Goal: Task Accomplishment & Management: Manage account settings

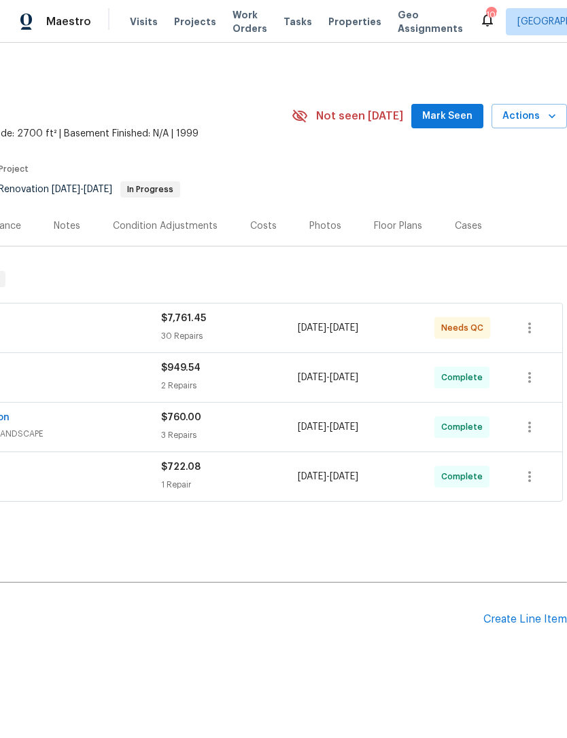
scroll to position [0, 201]
click at [321, 221] on div "Photos" at bounding box center [325, 226] width 32 height 14
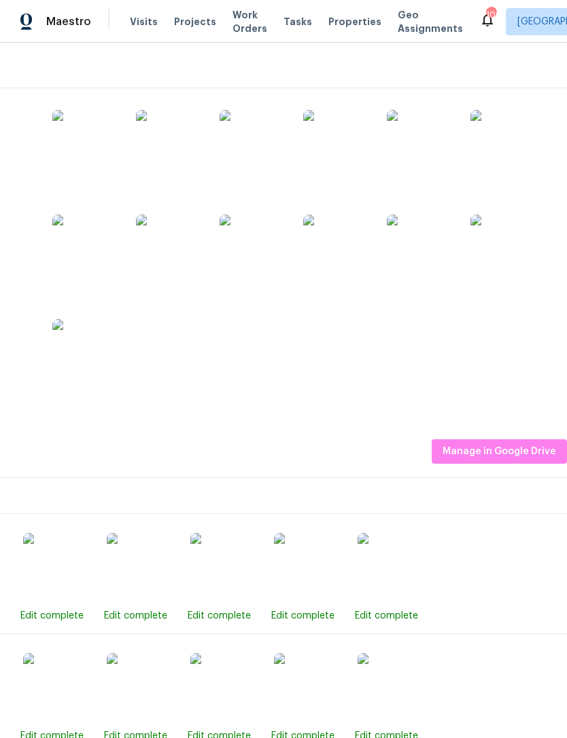
scroll to position [213, 201]
click at [510, 448] on span "Manage in Google Drive" at bounding box center [498, 452] width 113 height 17
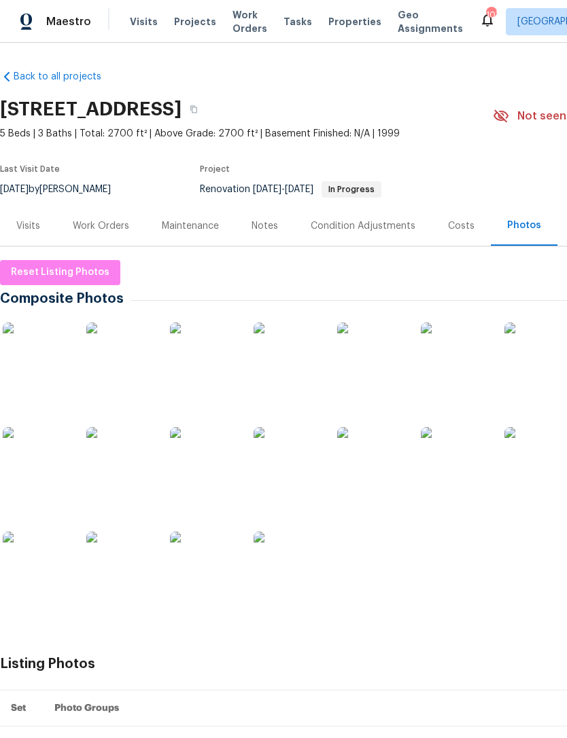
scroll to position [0, 0]
click at [68, 270] on span "Reset Listing Photos" at bounding box center [60, 272] width 98 height 17
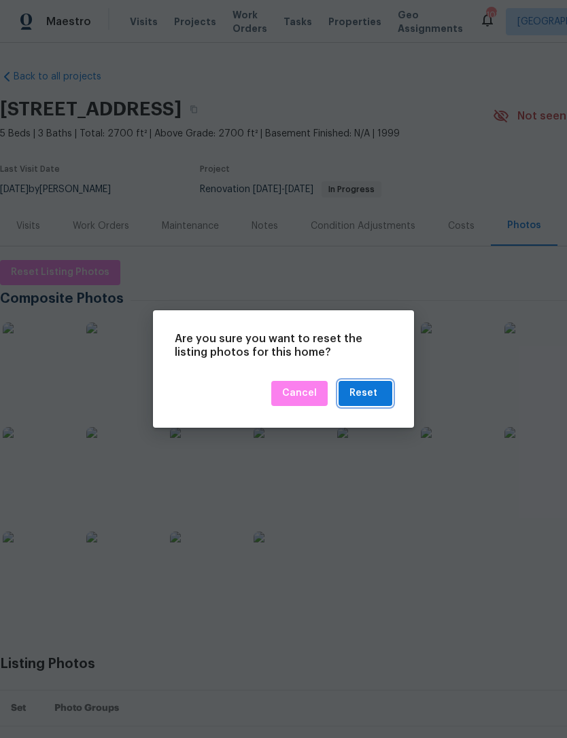
click at [369, 393] on div "Reset" at bounding box center [363, 393] width 28 height 17
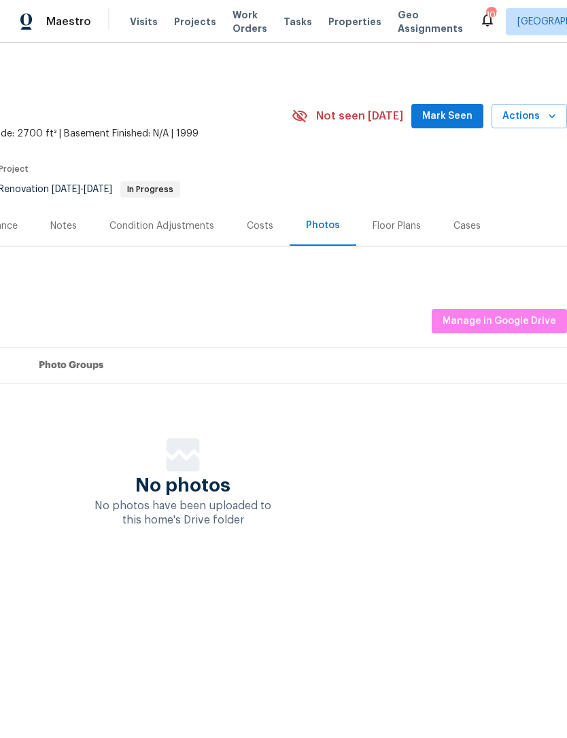
scroll to position [0, 201]
click at [516, 316] on span "Manage in Google Drive" at bounding box center [498, 321] width 113 height 17
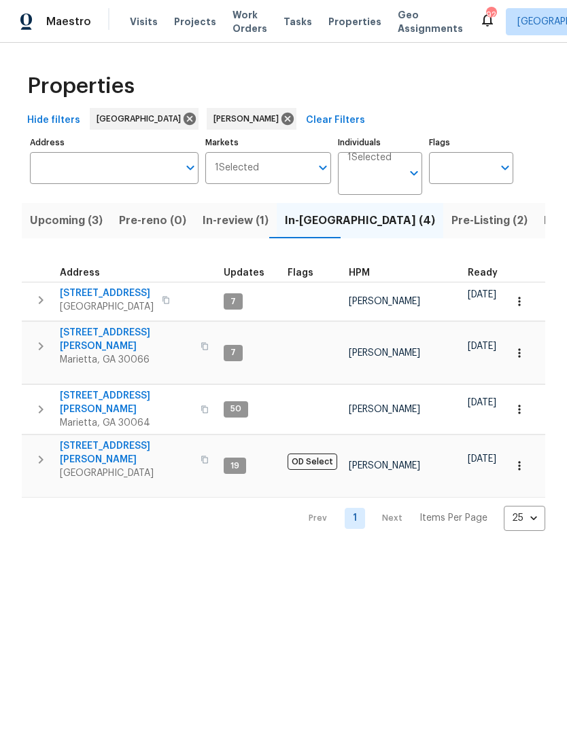
click at [196, 331] on button "button" at bounding box center [204, 346] width 16 height 33
click at [196, 344] on button "button" at bounding box center [204, 346] width 16 height 33
click at [112, 335] on span "4108 Christacy Way" at bounding box center [126, 339] width 132 height 27
click at [129, 295] on span "503 Rendezvous Rd" at bounding box center [107, 294] width 94 height 14
click at [111, 338] on span "4108 Christacy Way" at bounding box center [126, 339] width 132 height 27
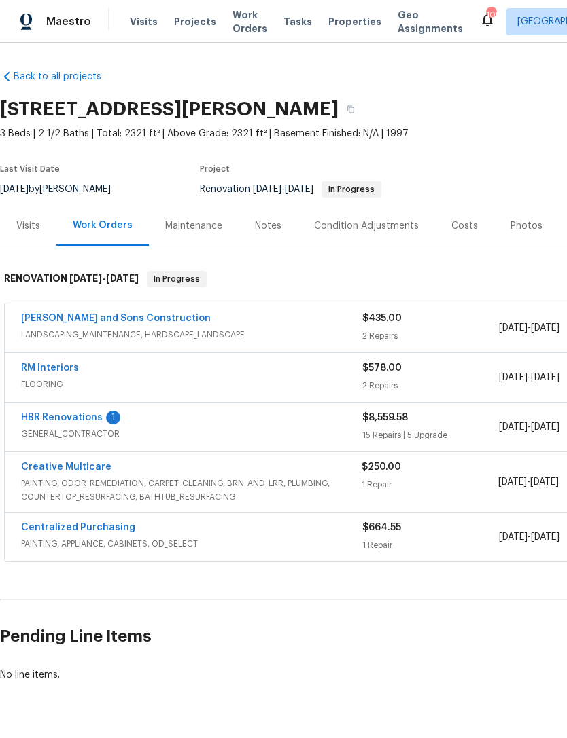
click at [79, 415] on link "HBR Renovations" at bounding box center [62, 418] width 82 height 10
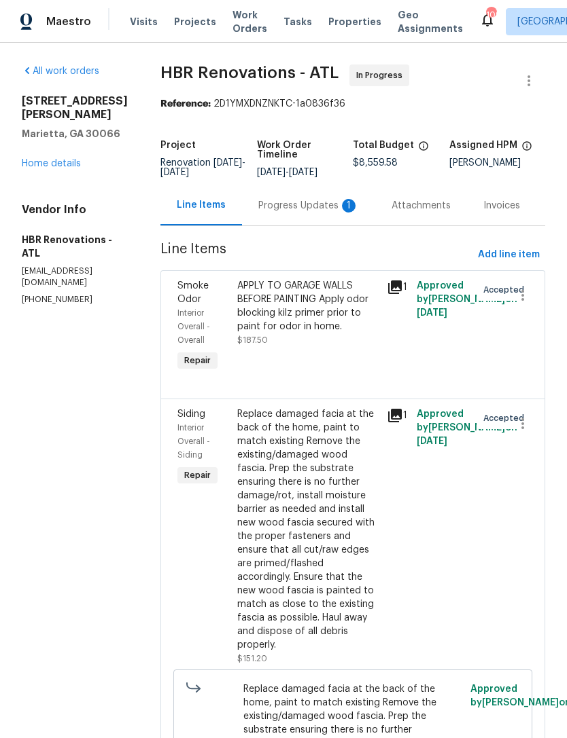
click at [331, 207] on div "Progress Updates 1" at bounding box center [308, 205] width 133 height 40
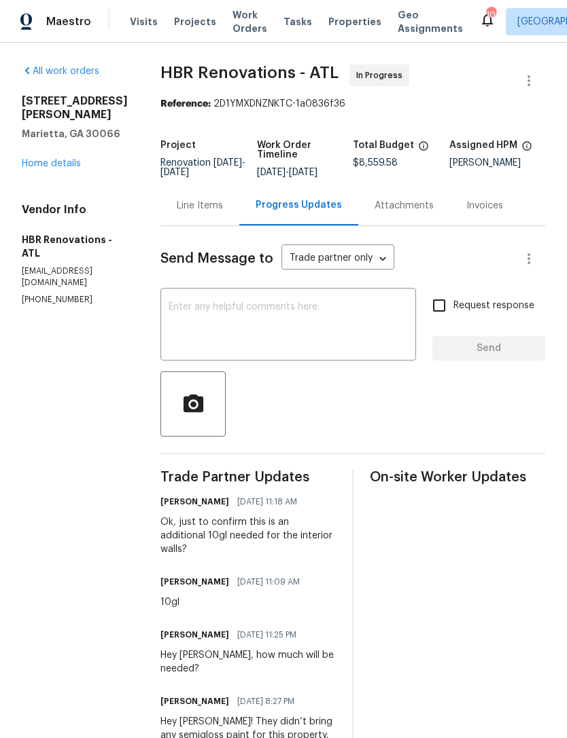
click at [58, 167] on link "Home details" at bounding box center [51, 164] width 59 height 10
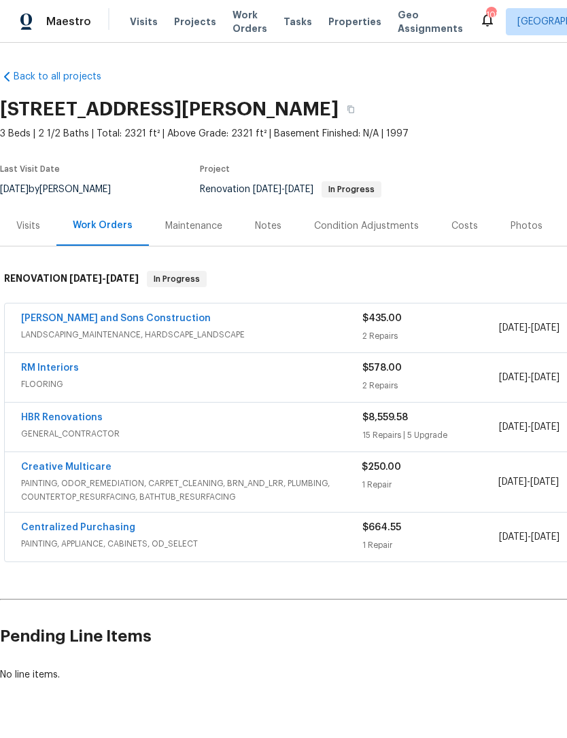
click at [35, 230] on div "Visits" at bounding box center [28, 226] width 24 height 14
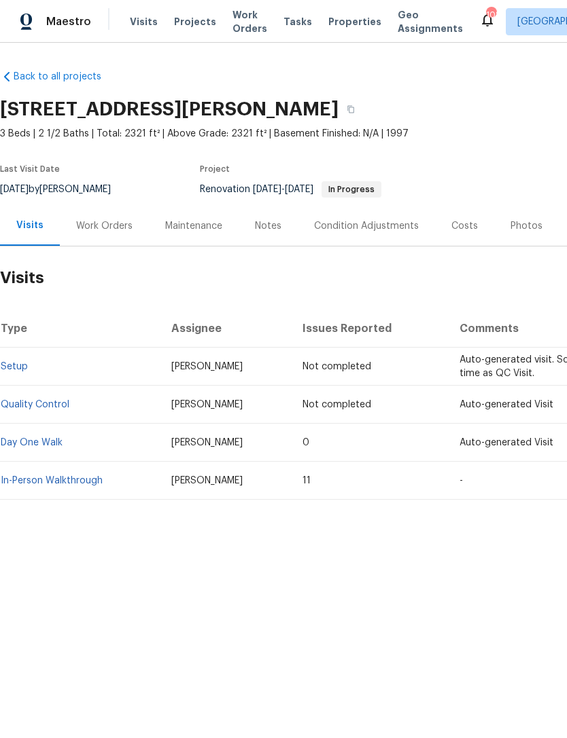
click at [18, 370] on link "Setup" at bounding box center [14, 367] width 27 height 10
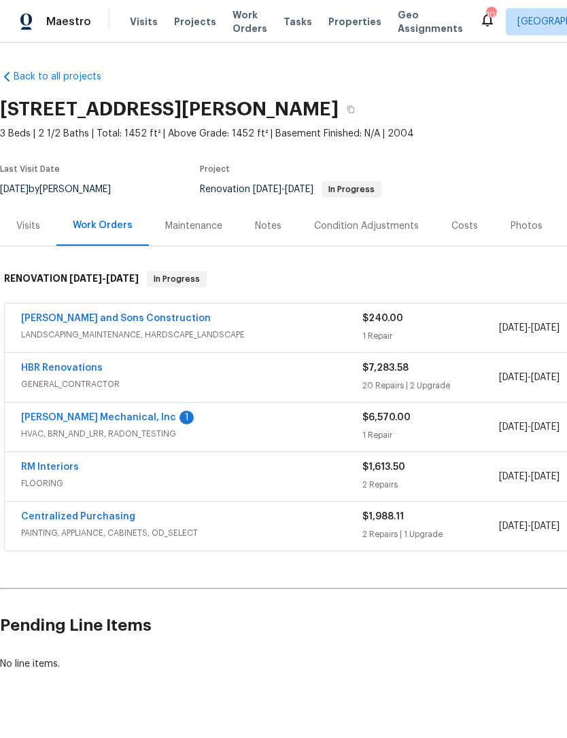
click at [111, 417] on link "JH Martin Mechanical, Inc" at bounding box center [98, 418] width 155 height 10
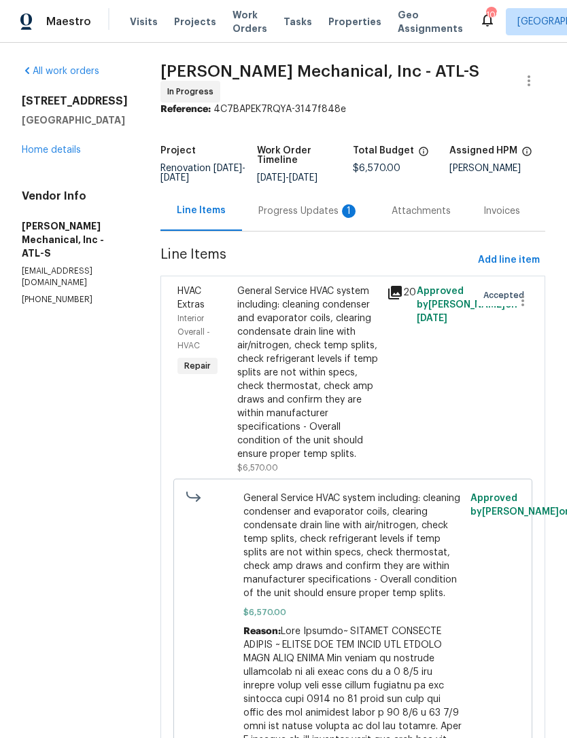
click at [302, 218] on div "Progress Updates 1" at bounding box center [308, 211] width 101 height 14
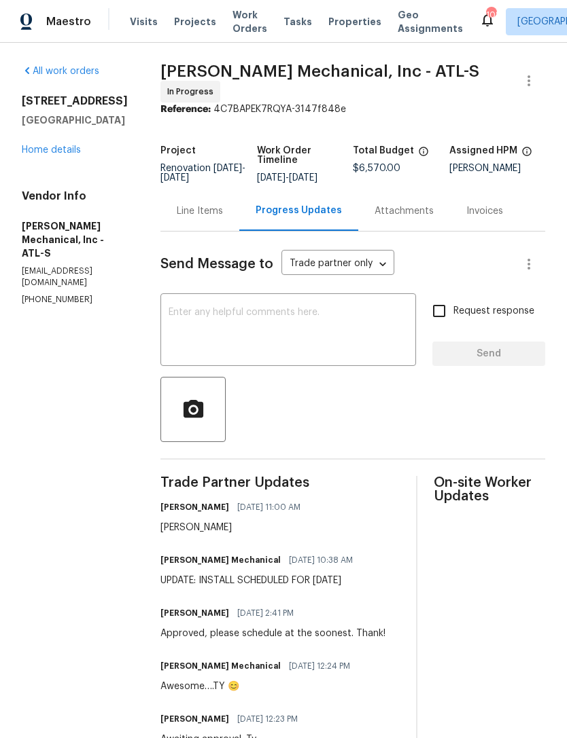
copy div "UPDATE: INSTALL SCHEDULED FOR TUESDAY 9/30"
click at [67, 151] on link "Home details" at bounding box center [51, 150] width 59 height 10
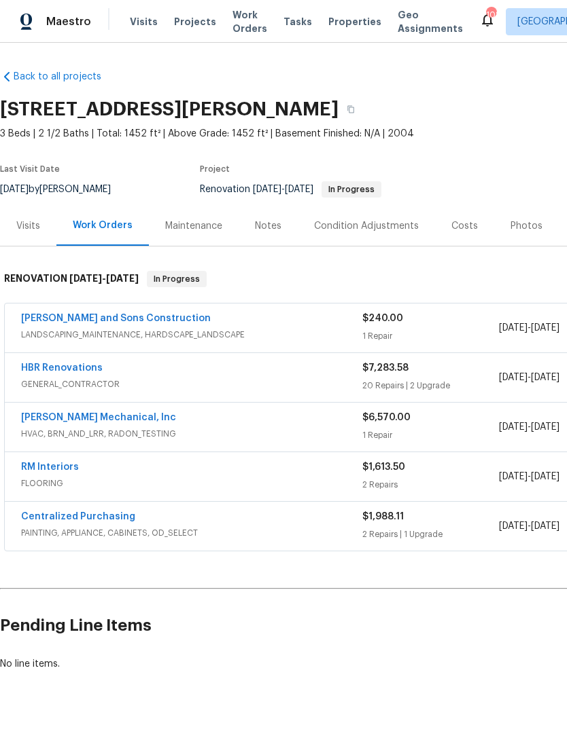
click at [264, 231] on div "Notes" at bounding box center [268, 226] width 26 height 14
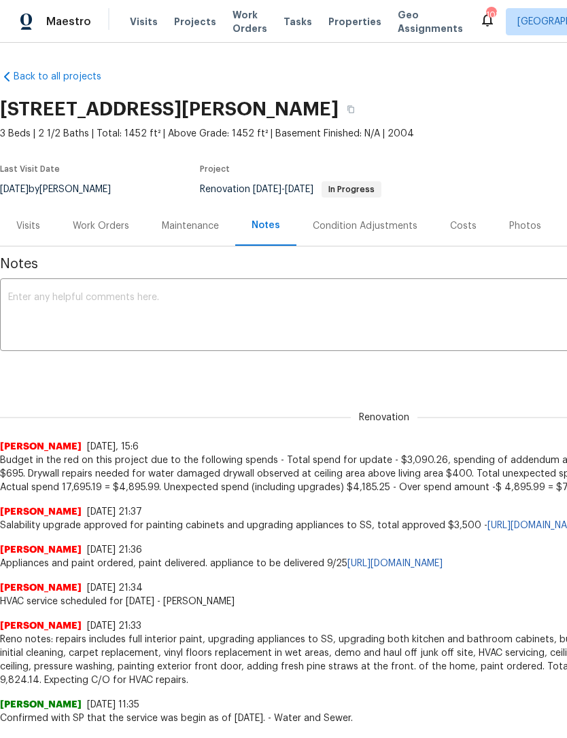
click at [164, 308] on textarea at bounding box center [383, 317] width 751 height 48
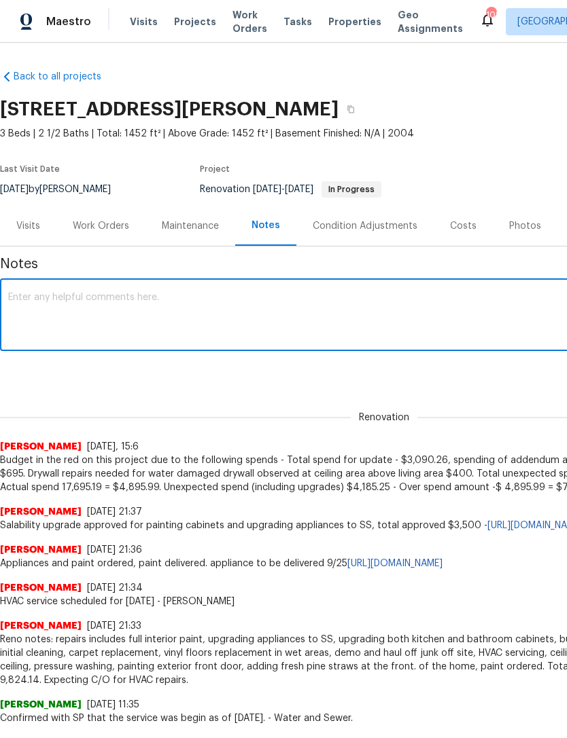
click at [165, 304] on textarea at bounding box center [383, 317] width 751 height 48
paste textarea "UPDATE: INSTALL SCHEDULED FOR TUESDAY 9/30"
click at [12, 293] on textarea "UPDATE: INSTALL SCHEDULED FOR TUESDAY 9/30" at bounding box center [383, 317] width 751 height 48
click at [48, 293] on textarea "UPDATE: INSTALL SCHEDULED FOR TUESDAY 9/30" at bounding box center [383, 317] width 751 height 48
click at [304, 306] on textarea "HVAC - INSTALL SCHEDULED FOR TUESDAY 9/30" at bounding box center [383, 317] width 751 height 48
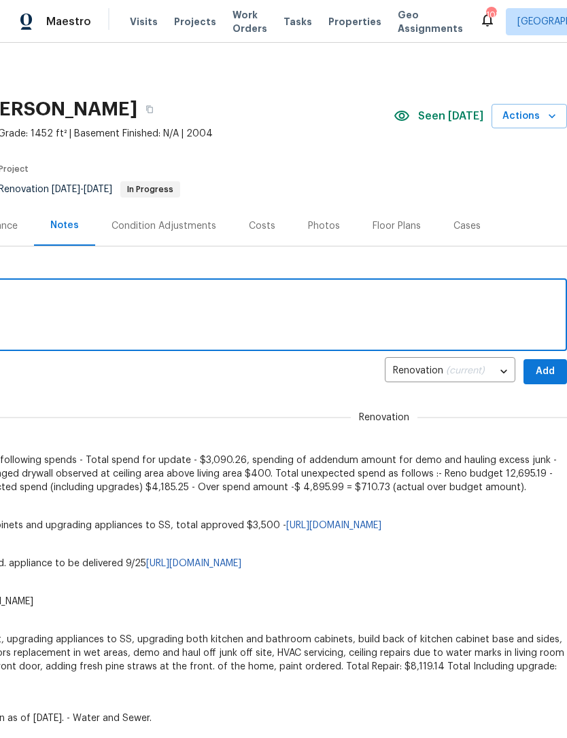
scroll to position [0, 201]
type textarea "HVAC - INSTALL SCHEDULED FOR TUESDAY 9/30"
click at [543, 370] on span "Add" at bounding box center [545, 371] width 22 height 17
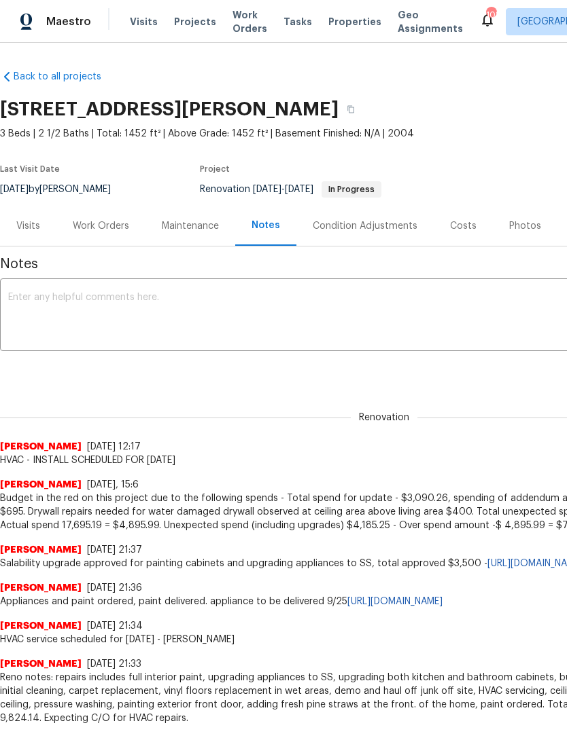
scroll to position [0, 0]
click at [36, 231] on div "Visits" at bounding box center [28, 226] width 24 height 14
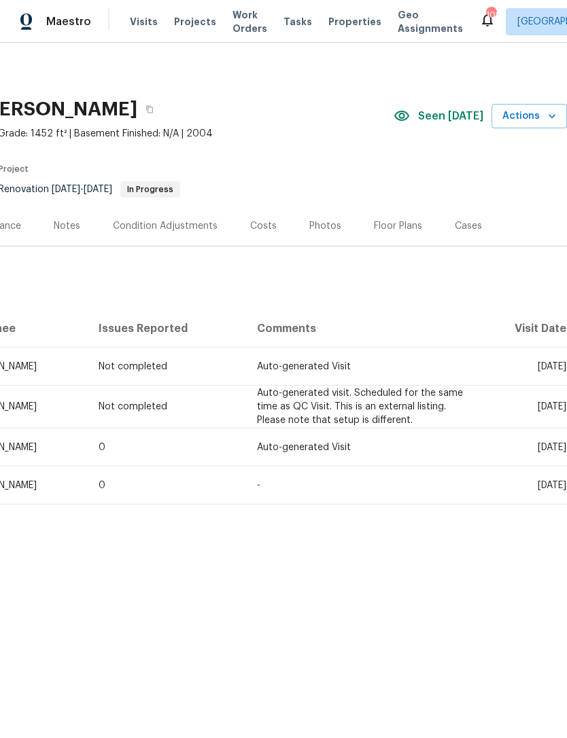
scroll to position [0, 201]
click at [551, 120] on icon "button" at bounding box center [552, 116] width 14 height 14
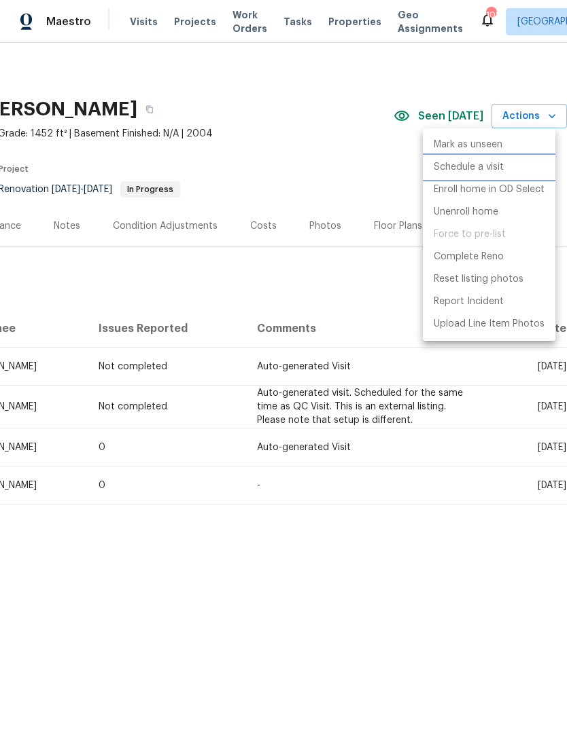
click at [496, 166] on p "Schedule a visit" at bounding box center [468, 167] width 70 height 14
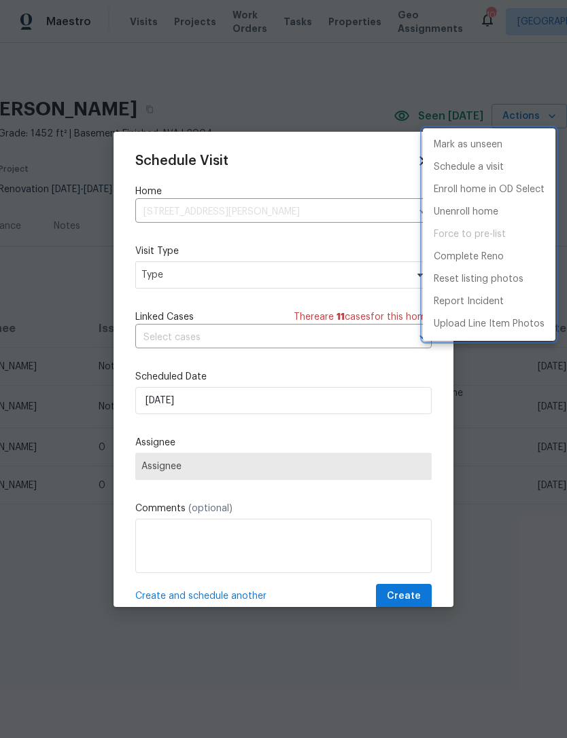
click at [251, 276] on div at bounding box center [283, 369] width 567 height 738
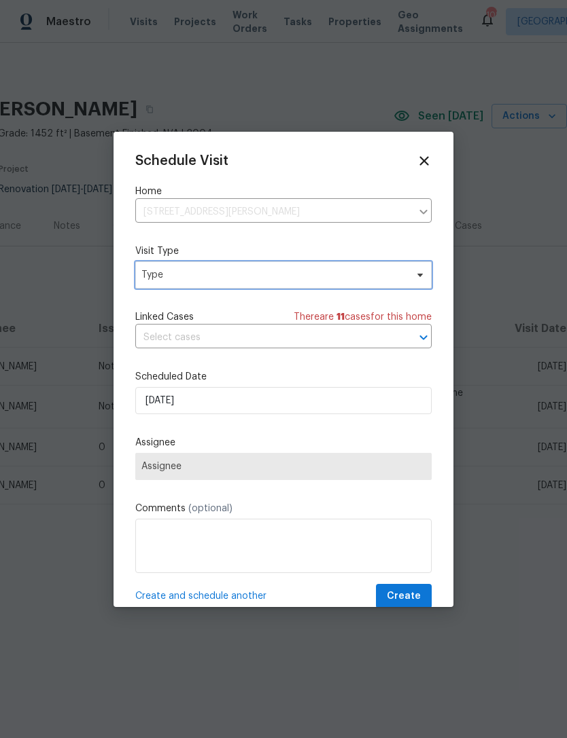
click at [259, 273] on span "Type" at bounding box center [273, 275] width 264 height 14
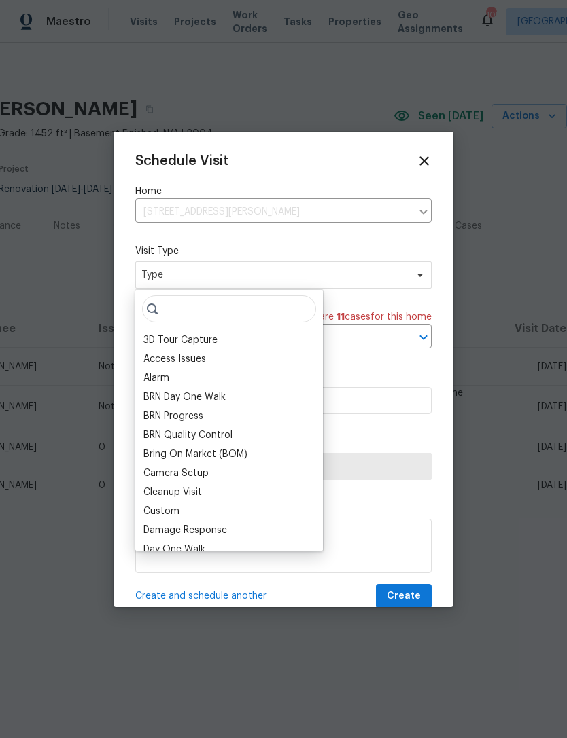
click at [427, 162] on icon at bounding box center [423, 161] width 15 height 15
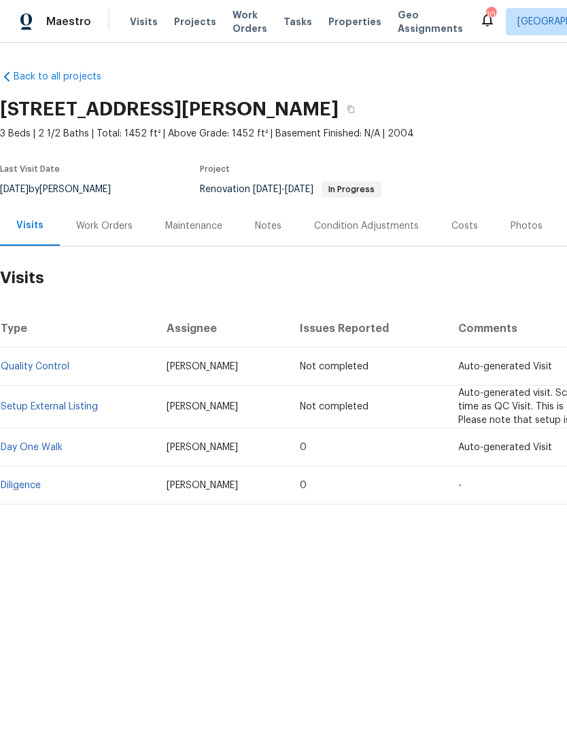
scroll to position [0, 0]
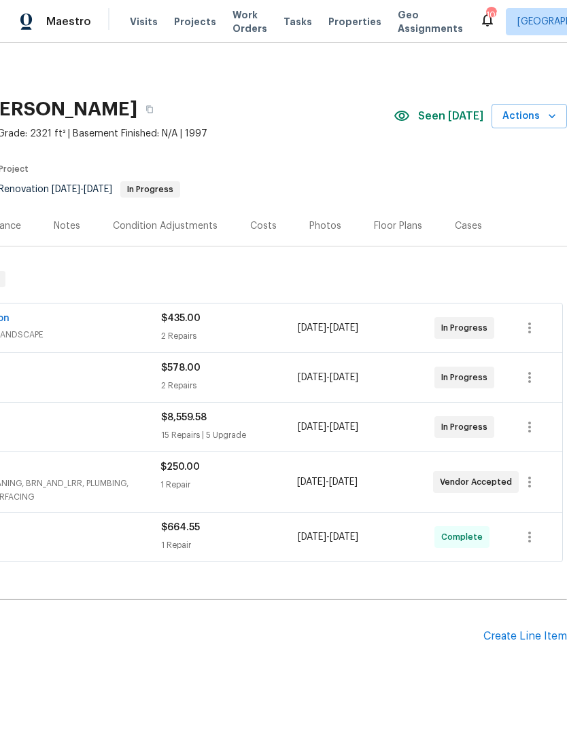
scroll to position [0, 201]
click at [556, 120] on icon "button" at bounding box center [552, 116] width 14 height 14
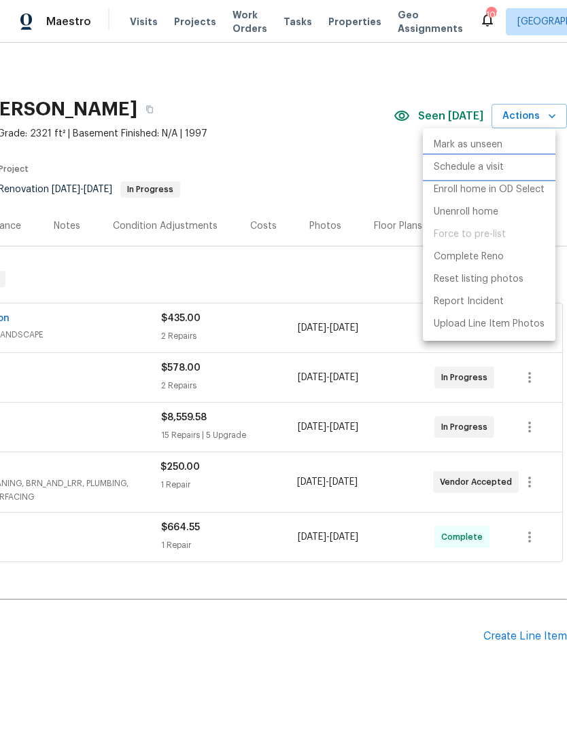
click at [495, 168] on p "Schedule a visit" at bounding box center [468, 167] width 70 height 14
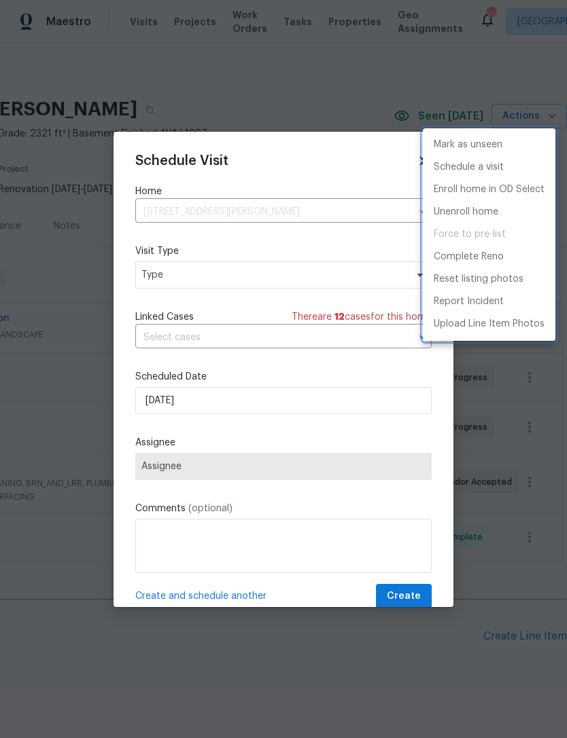
click at [247, 273] on div at bounding box center [283, 369] width 567 height 738
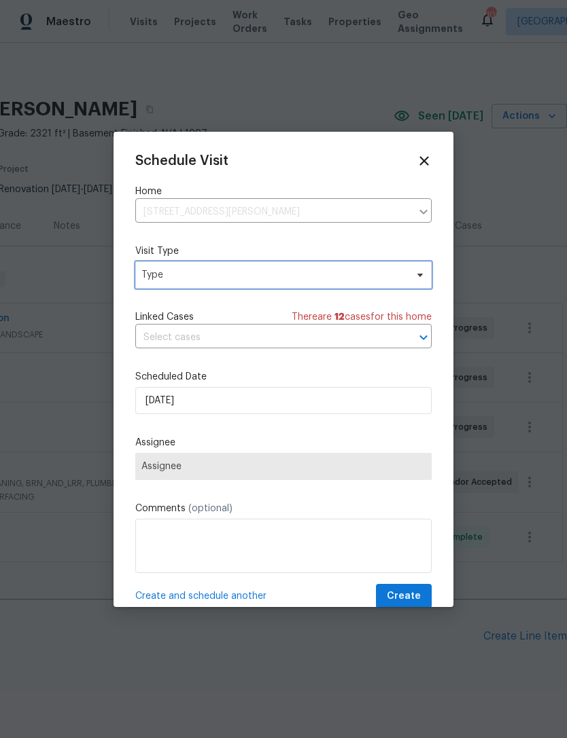
click at [259, 275] on span "Type" at bounding box center [273, 275] width 264 height 14
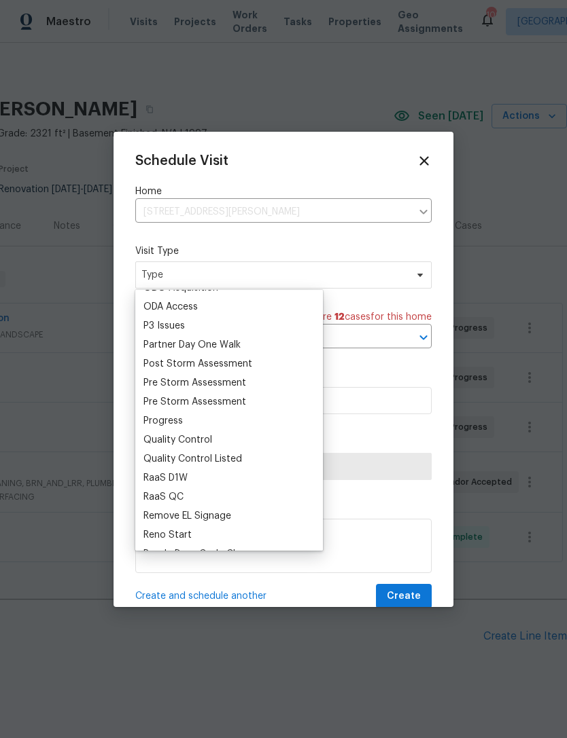
scroll to position [799, 0]
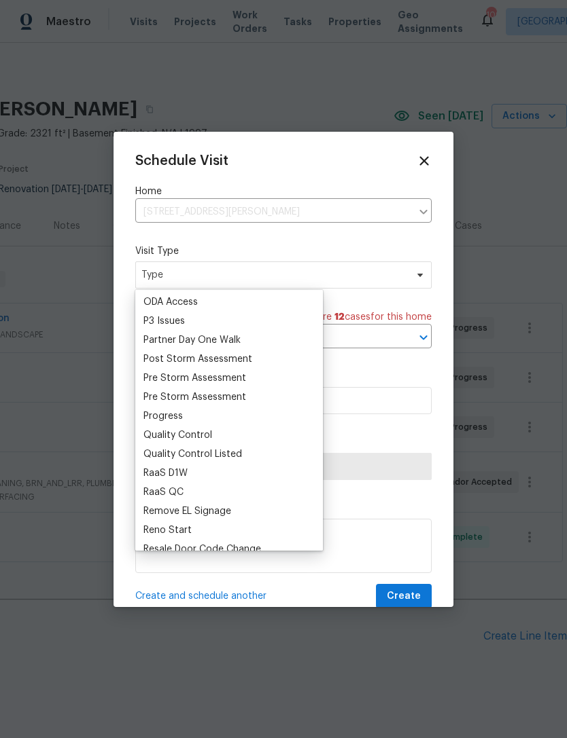
click at [173, 418] on div "Progress" at bounding box center [162, 417] width 39 height 14
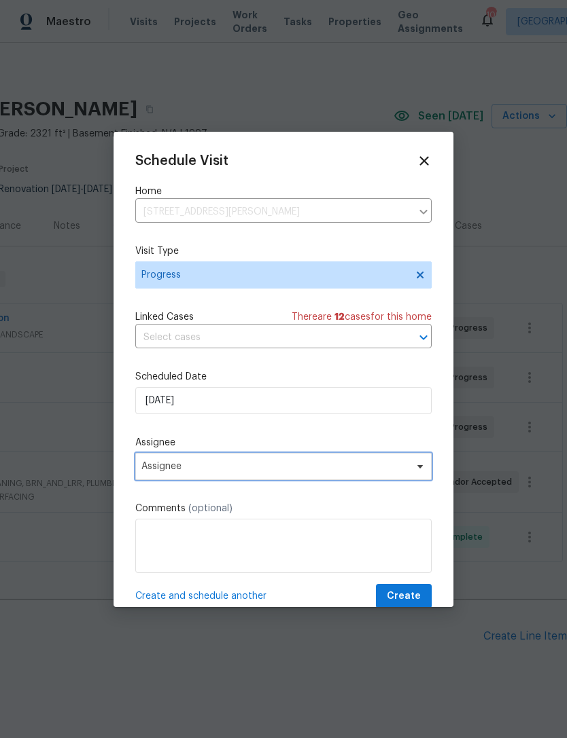
click at [324, 470] on span "Assignee" at bounding box center [274, 466] width 266 height 11
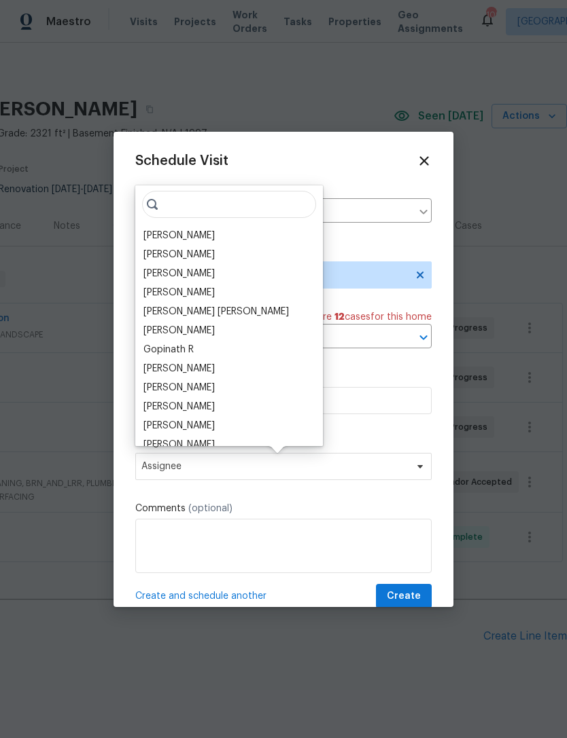
click at [198, 234] on div "[PERSON_NAME]" at bounding box center [178, 236] width 71 height 14
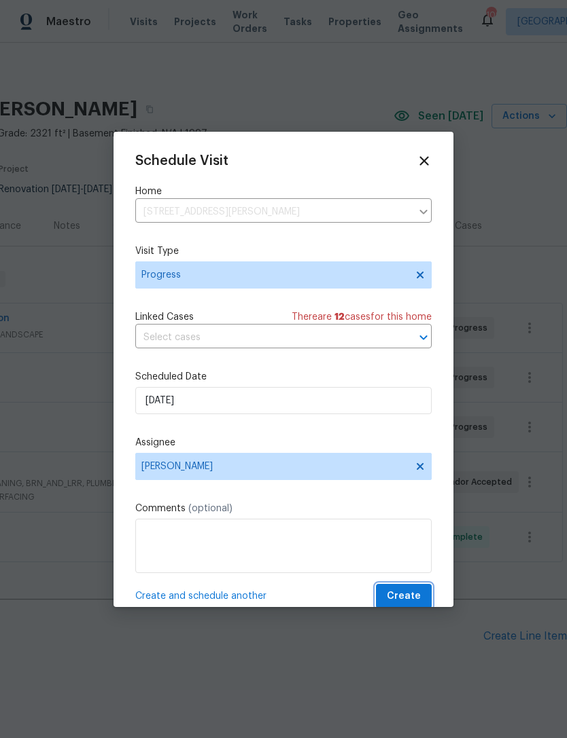
click at [408, 596] on span "Create" at bounding box center [404, 596] width 34 height 17
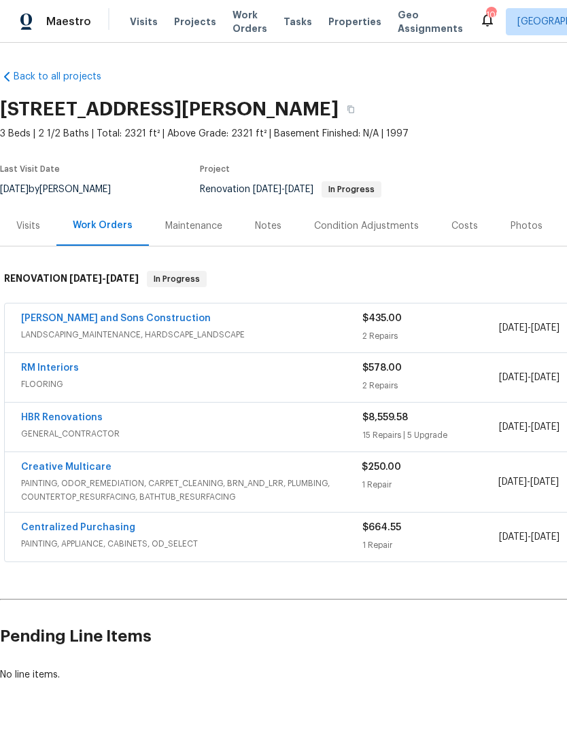
scroll to position [0, 0]
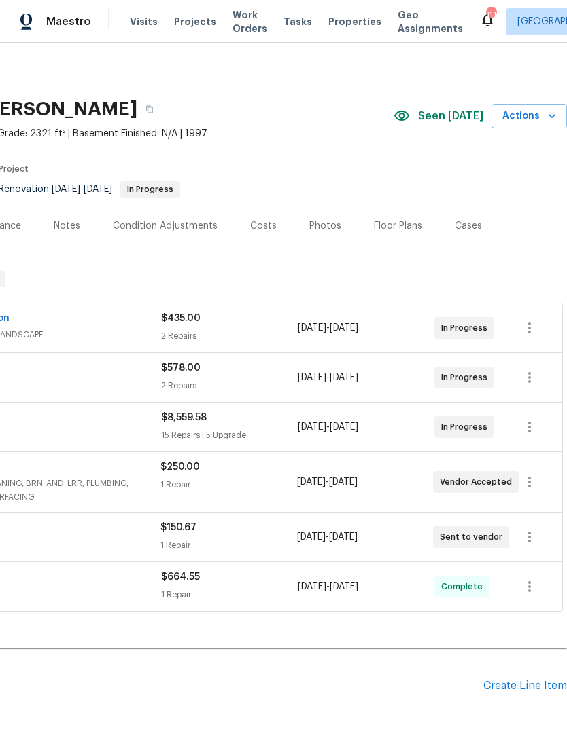
scroll to position [0, 201]
click at [276, 221] on div "Costs" at bounding box center [263, 226] width 59 height 40
